Goal: Navigation & Orientation: Find specific page/section

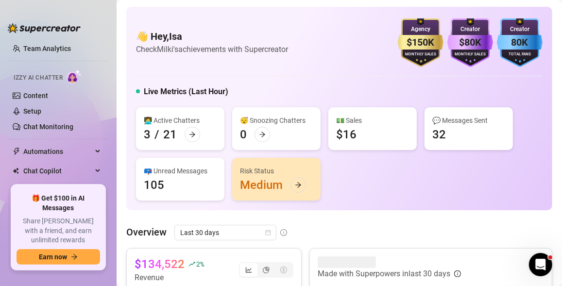
scroll to position [76, 0]
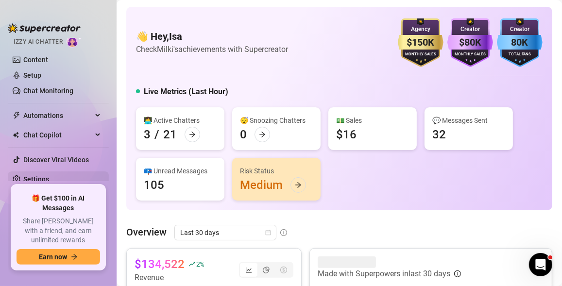
click at [49, 175] on link "Settings" at bounding box center [36, 179] width 26 height 8
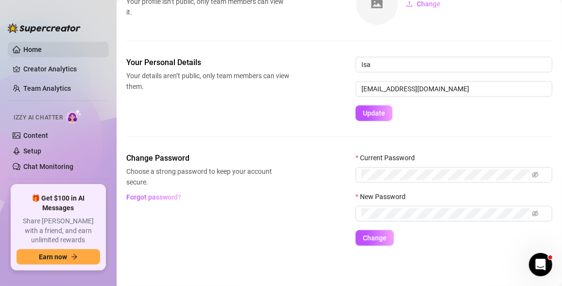
click at [42, 51] on link "Home" at bounding box center [32, 50] width 18 height 8
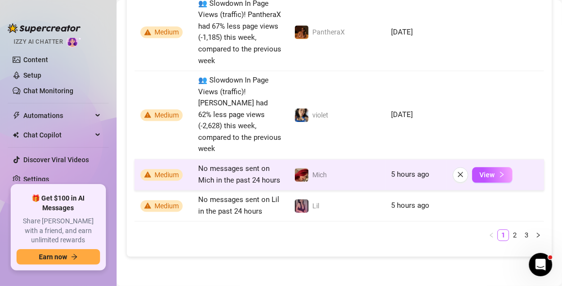
scroll to position [1219, 0]
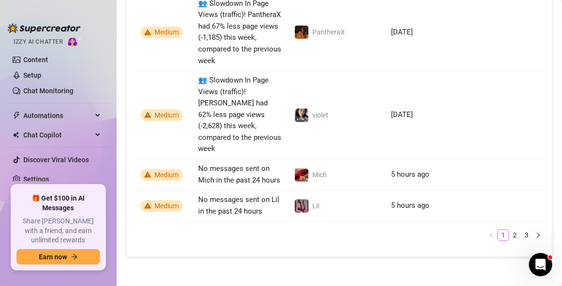
drag, startPoint x: 222, startPoint y: 245, endPoint x: 214, endPoint y: 241, distance: 8.7
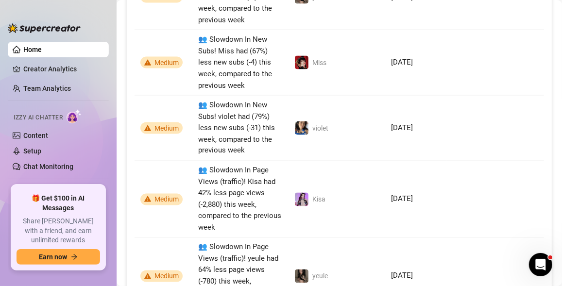
scroll to position [879, 0]
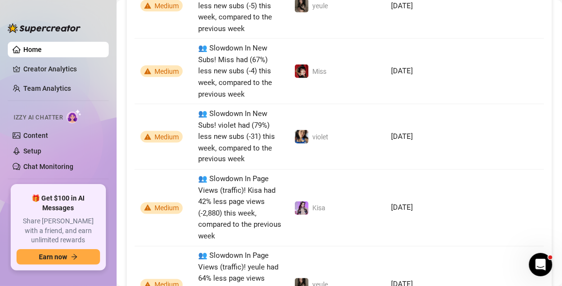
click at [42, 51] on link "Home" at bounding box center [32, 50] width 18 height 8
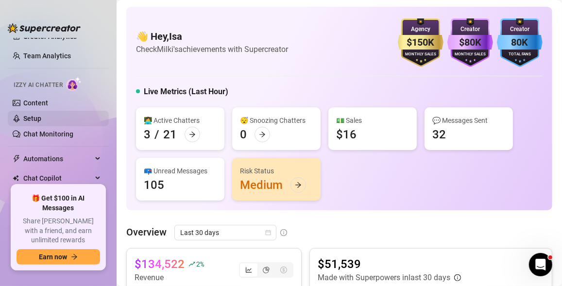
scroll to position [49, 0]
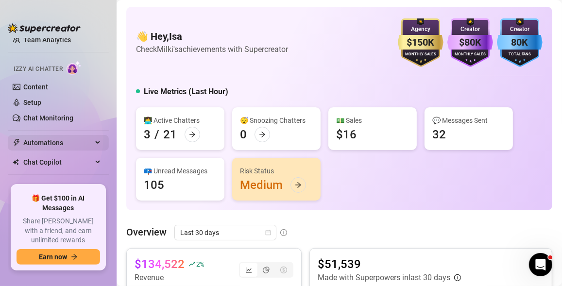
click at [76, 138] on span "Automations" at bounding box center [57, 143] width 69 height 16
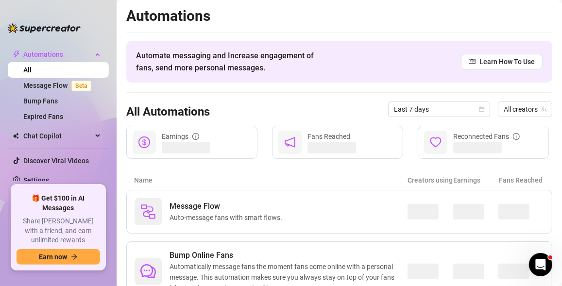
scroll to position [137, 0]
click at [49, 176] on link "Settings" at bounding box center [36, 180] width 26 height 8
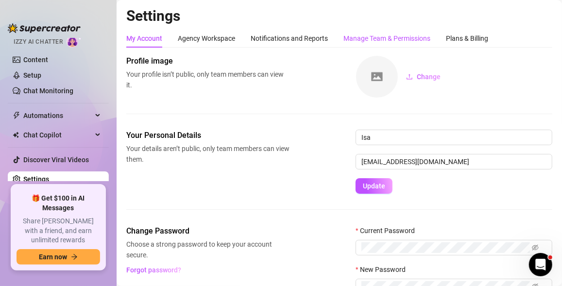
click at [353, 36] on div "Manage Team & Permissions" at bounding box center [386, 38] width 87 height 11
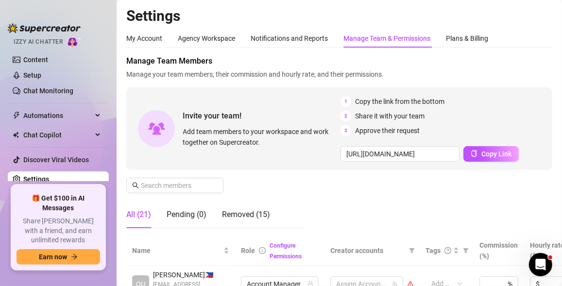
click at [162, 37] on div "My Account Agency Workspace Notifications and Reports Manage Team & Permissions…" at bounding box center [307, 38] width 362 height 18
click at [157, 43] on div "My Account" at bounding box center [144, 38] width 36 height 11
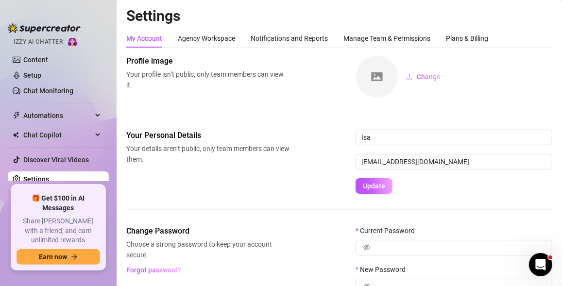
click at [157, 38] on div "My Account" at bounding box center [144, 38] width 36 height 11
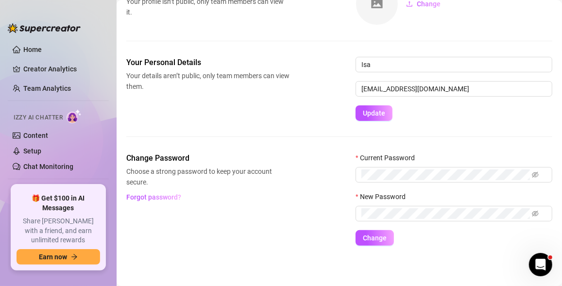
click at [39, 39] on ul "Home Creator Analytics Team Analytics Izzy AI Chatter Content Setup Chat Monito…" at bounding box center [58, 109] width 101 height 143
click at [35, 72] on link "Creator Analytics" at bounding box center [62, 69] width 78 height 16
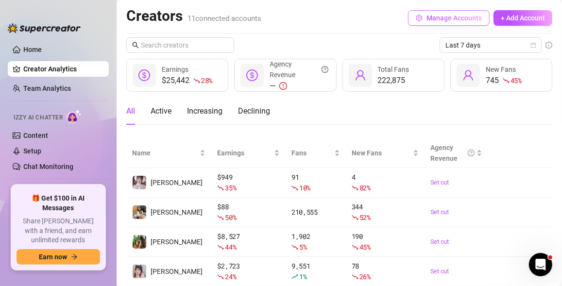
click at [434, 20] on span "Manage Accounts" at bounding box center [453, 18] width 55 height 8
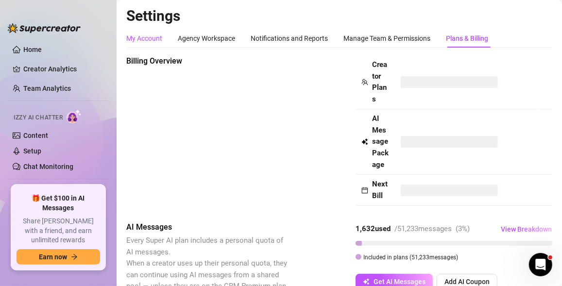
click at [134, 42] on div "My Account" at bounding box center [144, 38] width 36 height 11
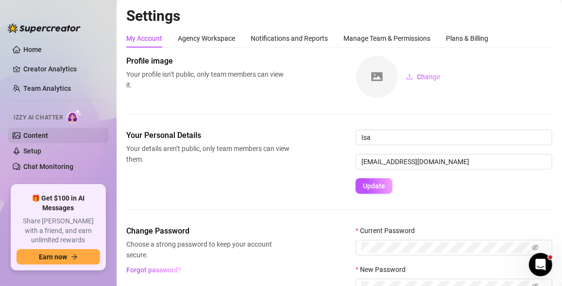
scroll to position [49, 0]
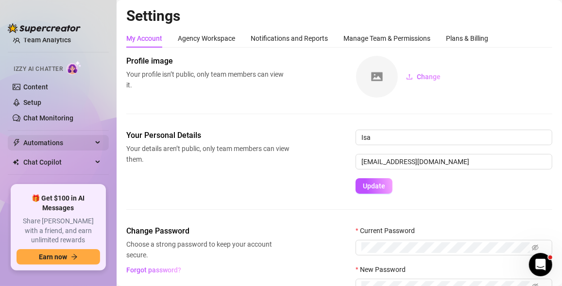
click at [63, 143] on span "Automations" at bounding box center [57, 143] width 69 height 16
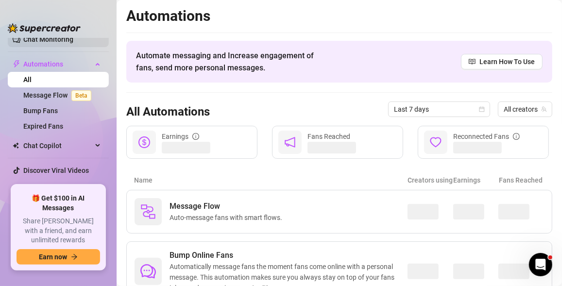
scroll to position [137, 0]
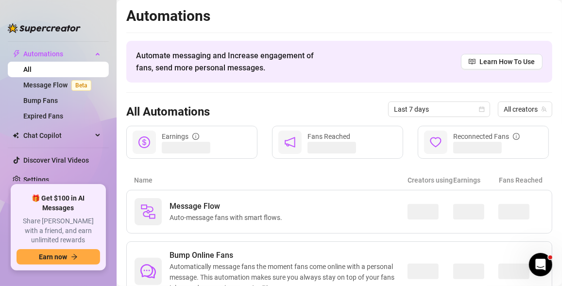
click at [61, 170] on ul "Home Creator Analytics Team Analytics Izzy AI Chatter Content Setup Chat Monito…" at bounding box center [58, 109] width 101 height 143
click at [49, 176] on link "Settings" at bounding box center [36, 180] width 26 height 8
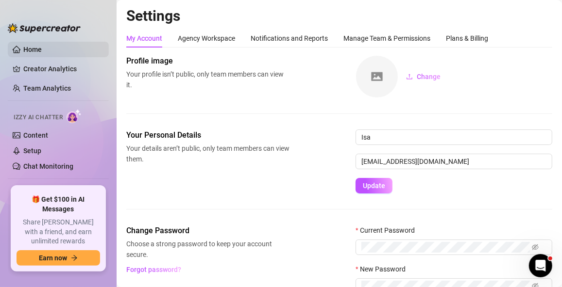
click at [38, 49] on link "Home" at bounding box center [32, 50] width 18 height 8
